Goal: Task Accomplishment & Management: Manage account settings

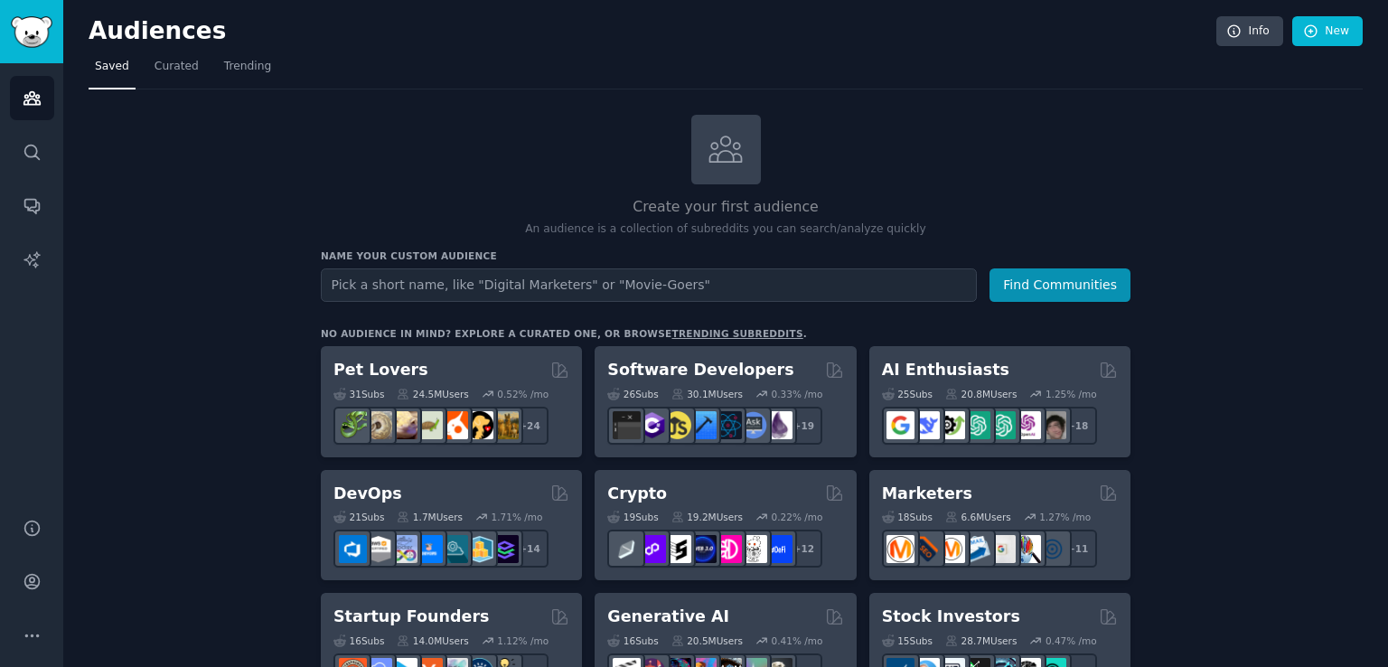
click at [1041, 173] on div "Create your first audience An audience is a collection of subreddits you can se…" at bounding box center [726, 176] width 810 height 123
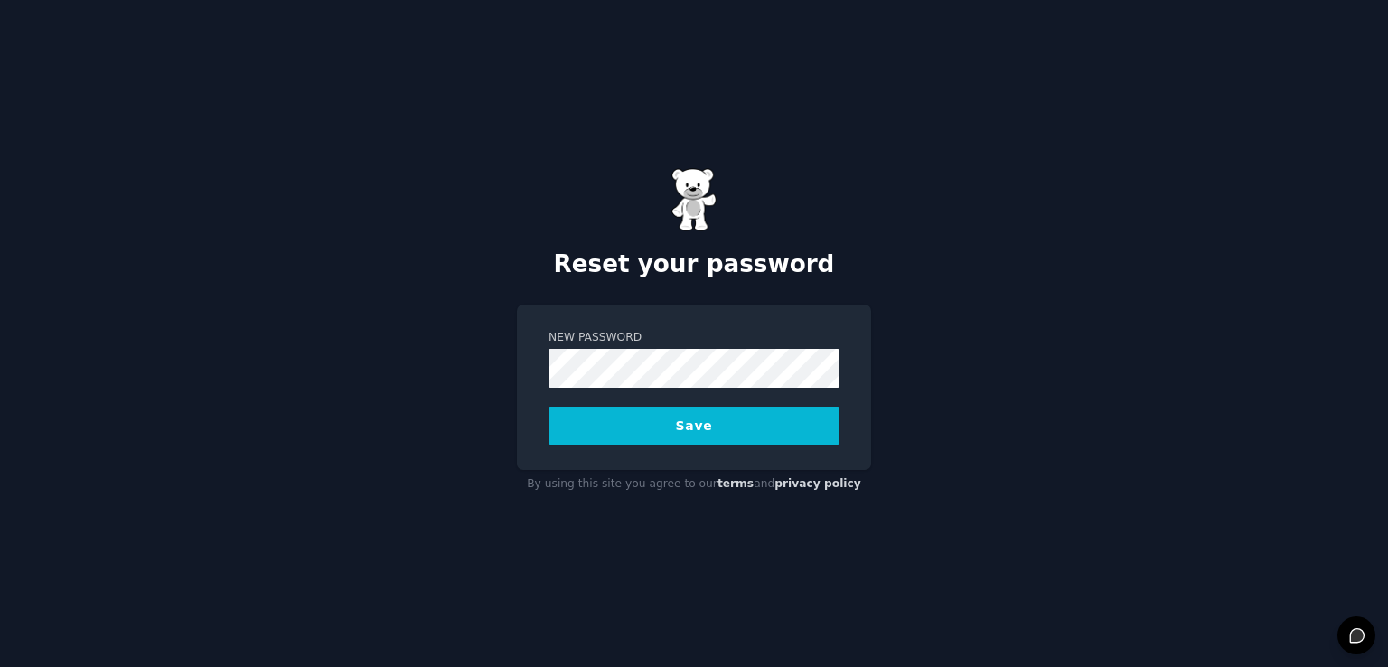
click at [666, 425] on button "Save" at bounding box center [693, 426] width 291 height 38
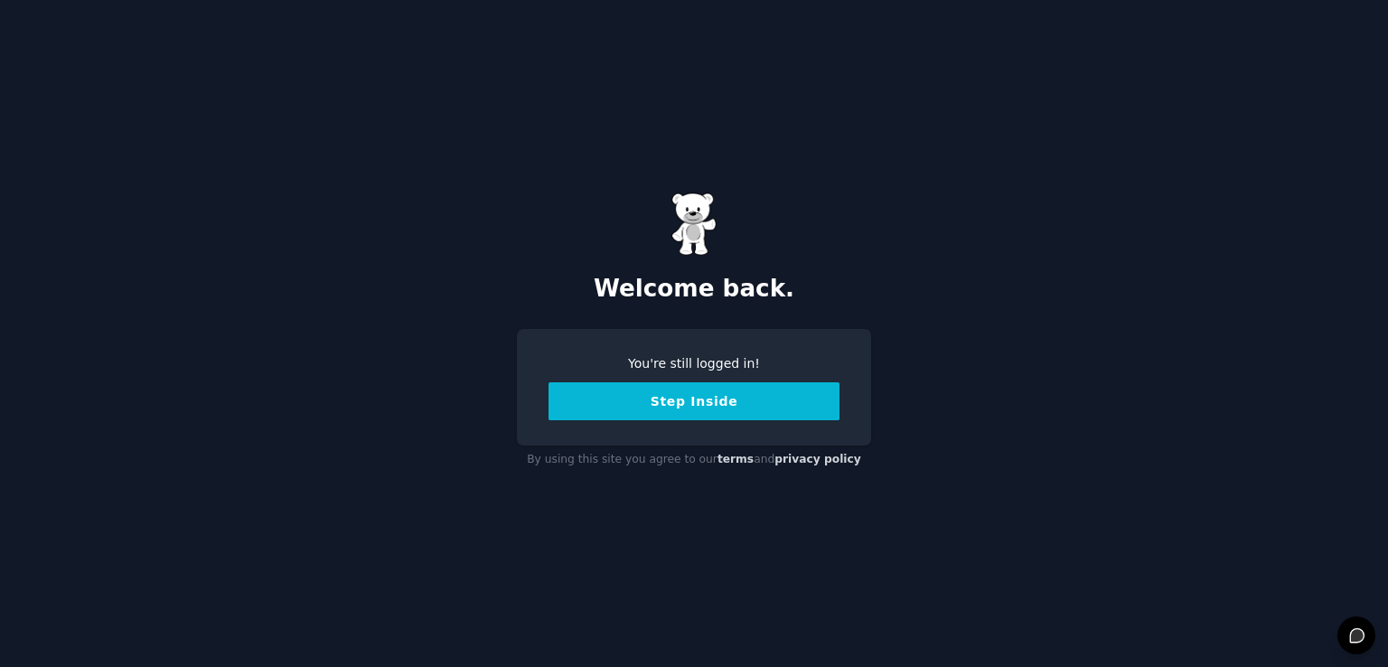
click at [685, 405] on button "Step Inside" at bounding box center [693, 401] width 291 height 38
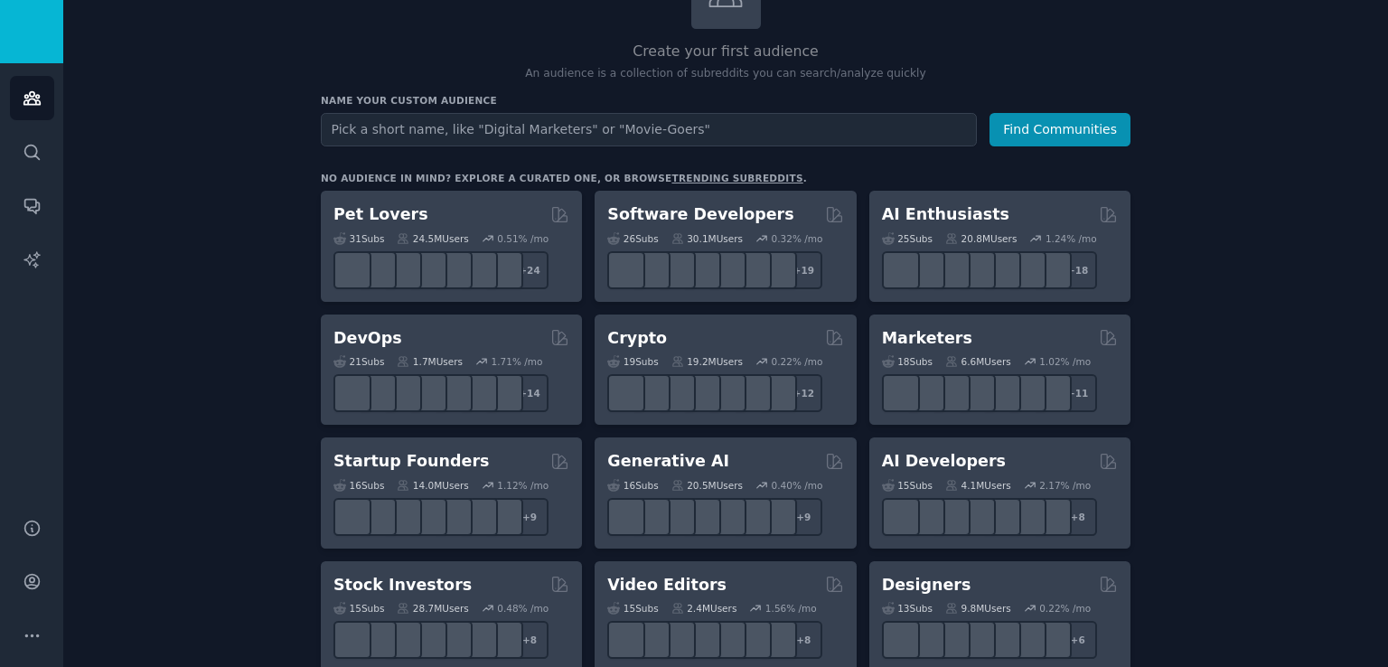
scroll to position [90, 0]
